Goal: Entertainment & Leisure: Consume media (video, audio)

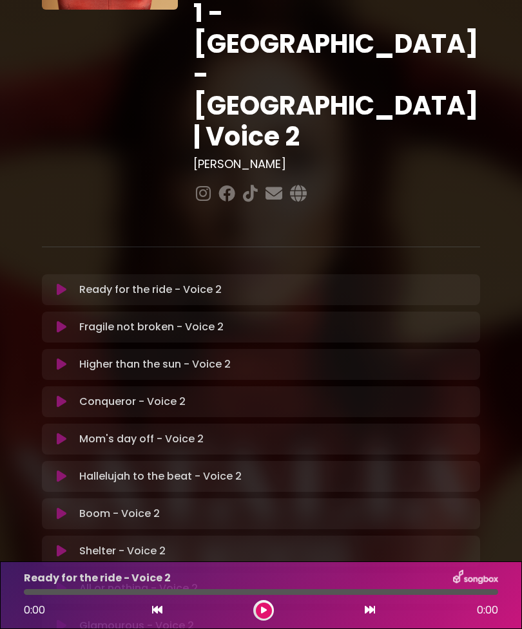
scroll to position [162, 0]
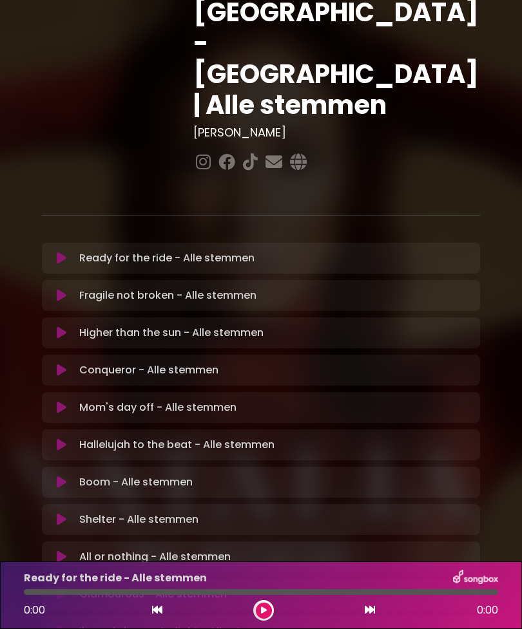
scroll to position [193, 0]
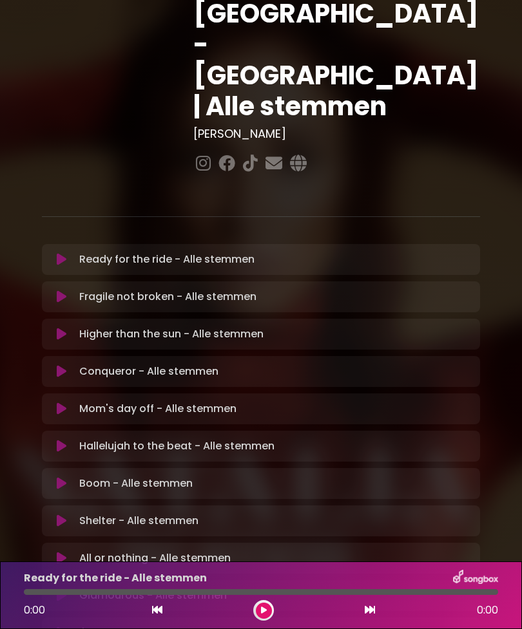
click at [292, 576] on div "Risin - Alle stemmen" at bounding box center [260, 578] width 489 height 17
click at [207, 592] on div at bounding box center [143, 592] width 238 height 6
click at [200, 593] on div at bounding box center [122, 592] width 196 height 6
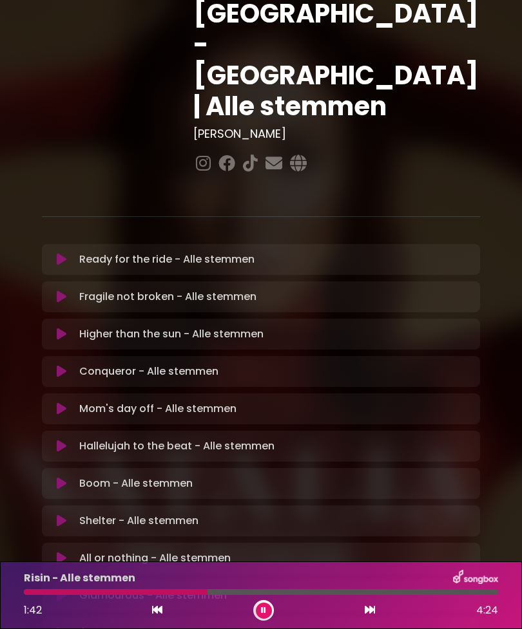
click at [185, 592] on div at bounding box center [116, 592] width 184 height 6
click at [62, 627] on icon at bounding box center [62, 633] width 10 height 13
